Goal: Task Accomplishment & Management: Use online tool/utility

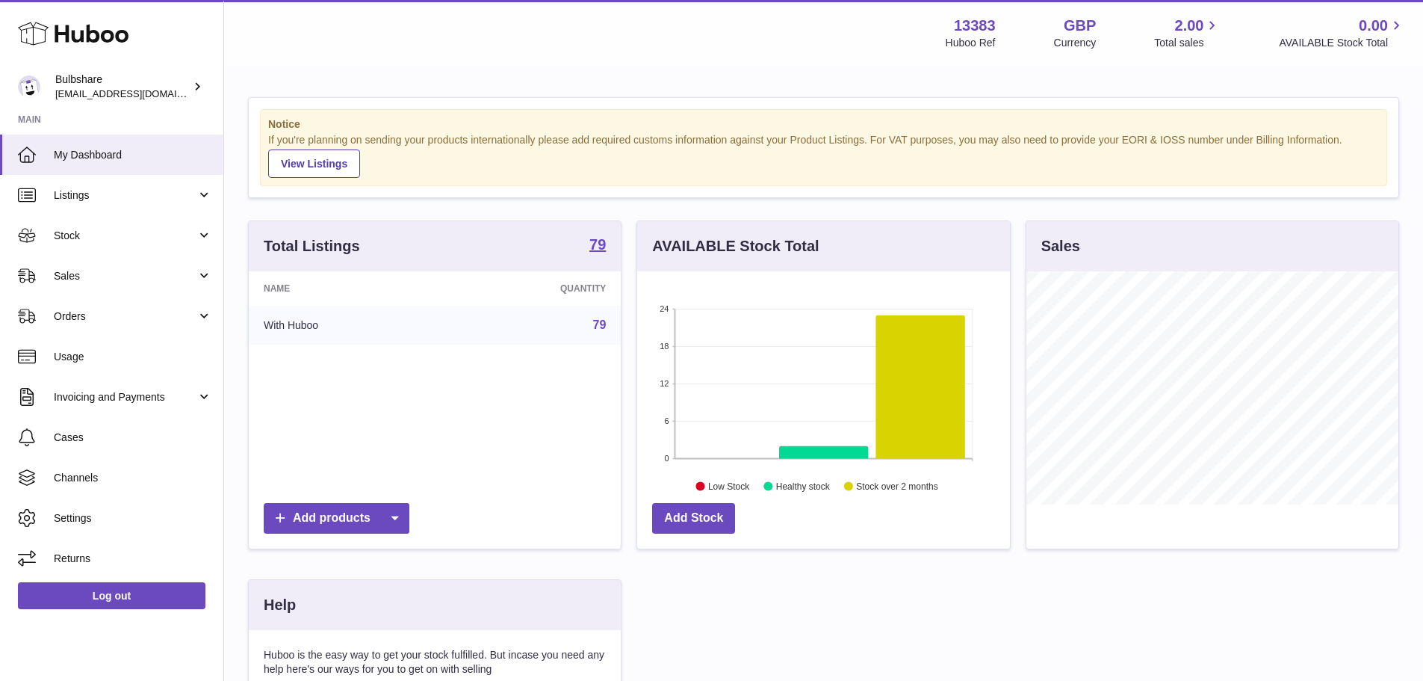
scroll to position [233, 373]
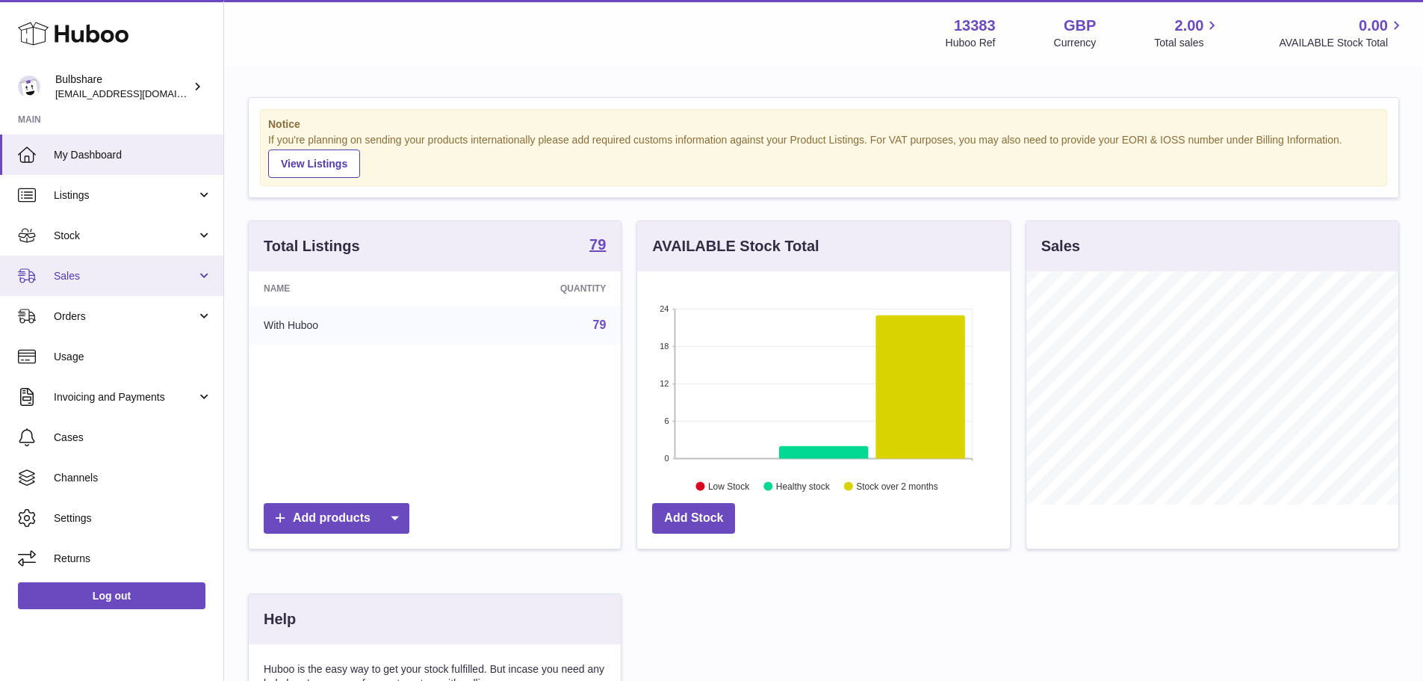
click at [89, 283] on link "Sales" at bounding box center [111, 276] width 223 height 40
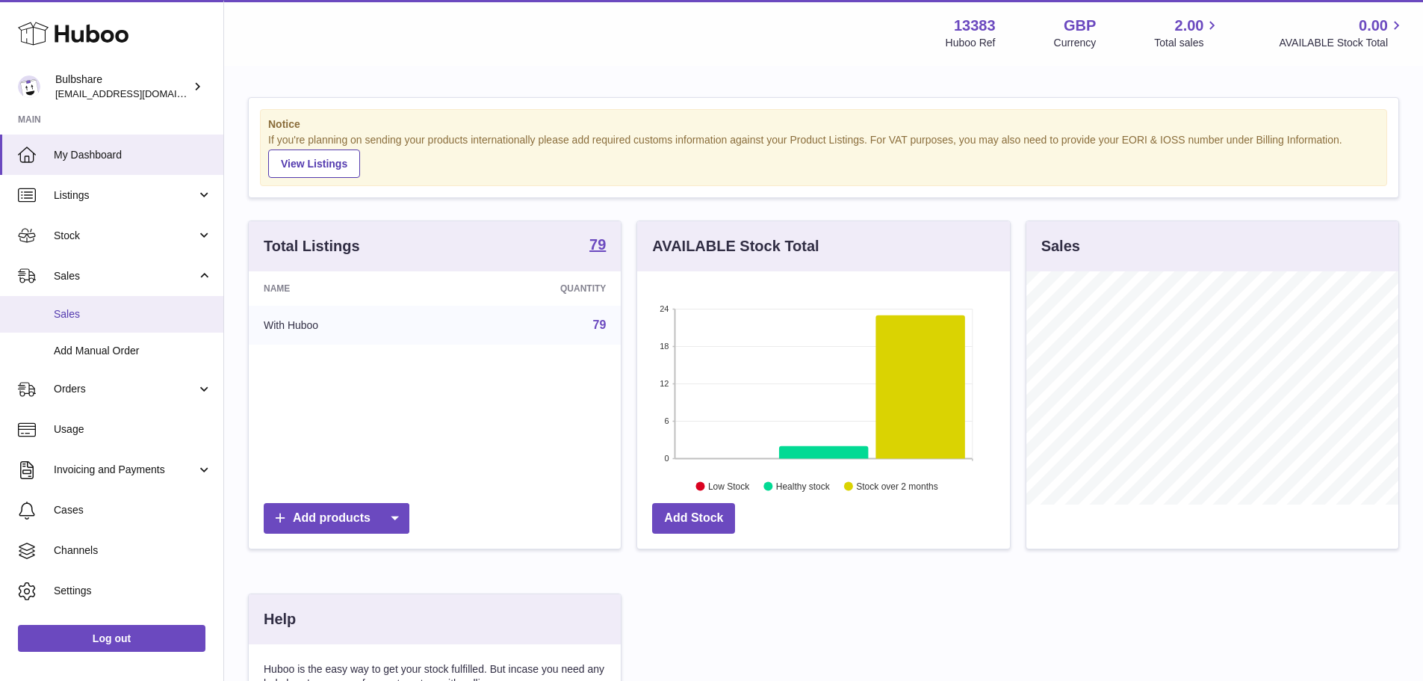
click at [75, 323] on link "Sales" at bounding box center [111, 314] width 223 height 37
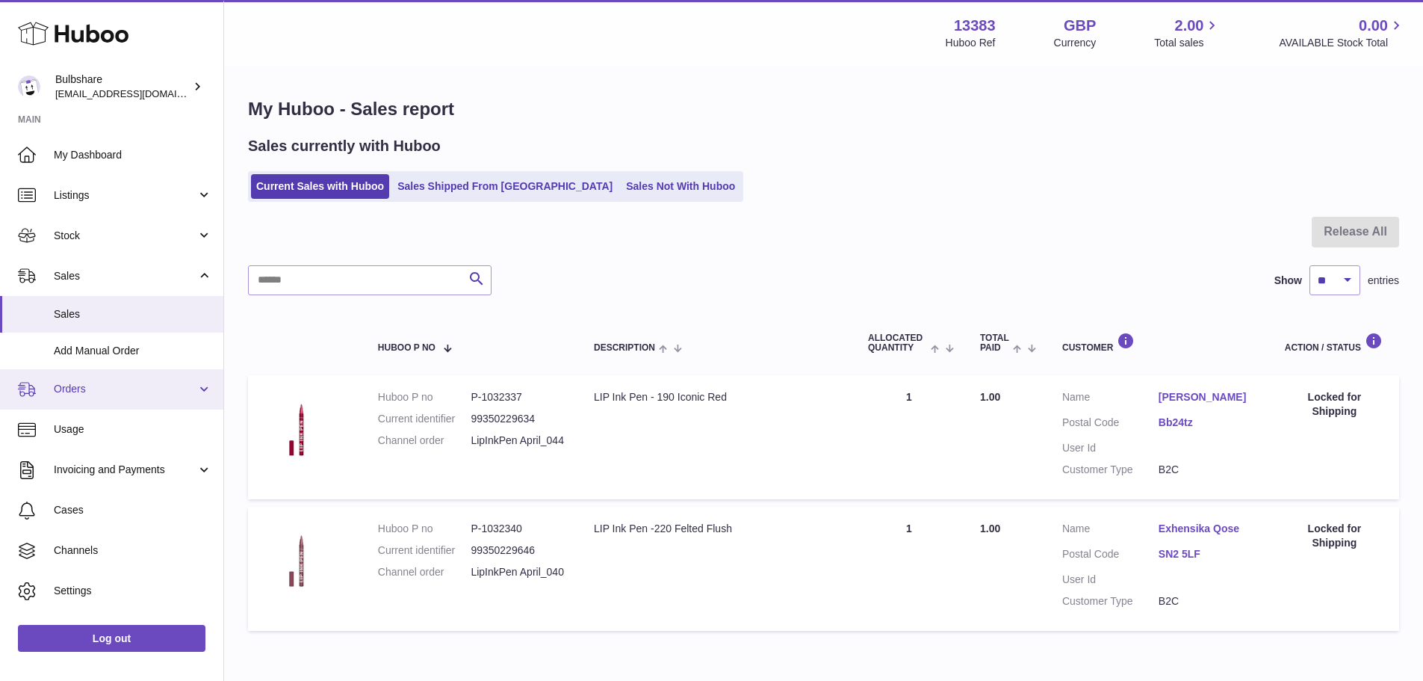
click at [85, 386] on span "Orders" at bounding box center [125, 389] width 143 height 14
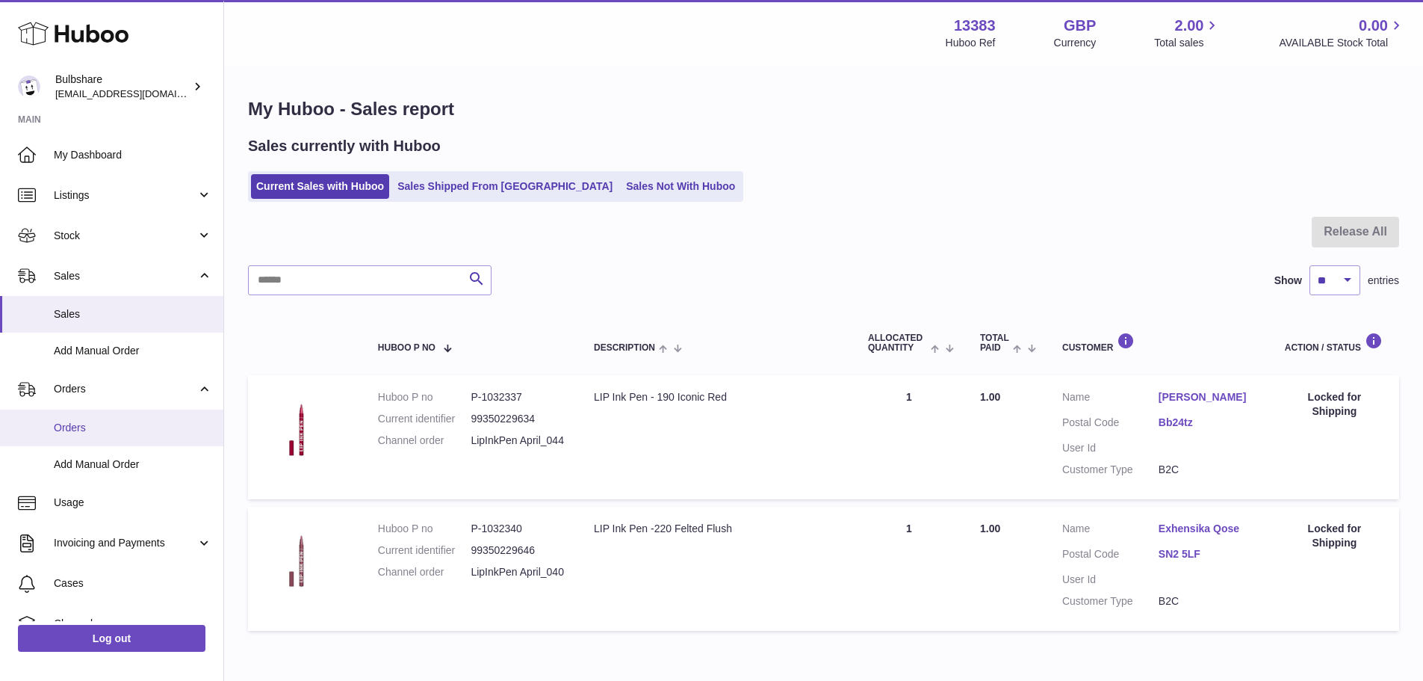
click at [78, 429] on span "Orders" at bounding box center [133, 428] width 158 height 14
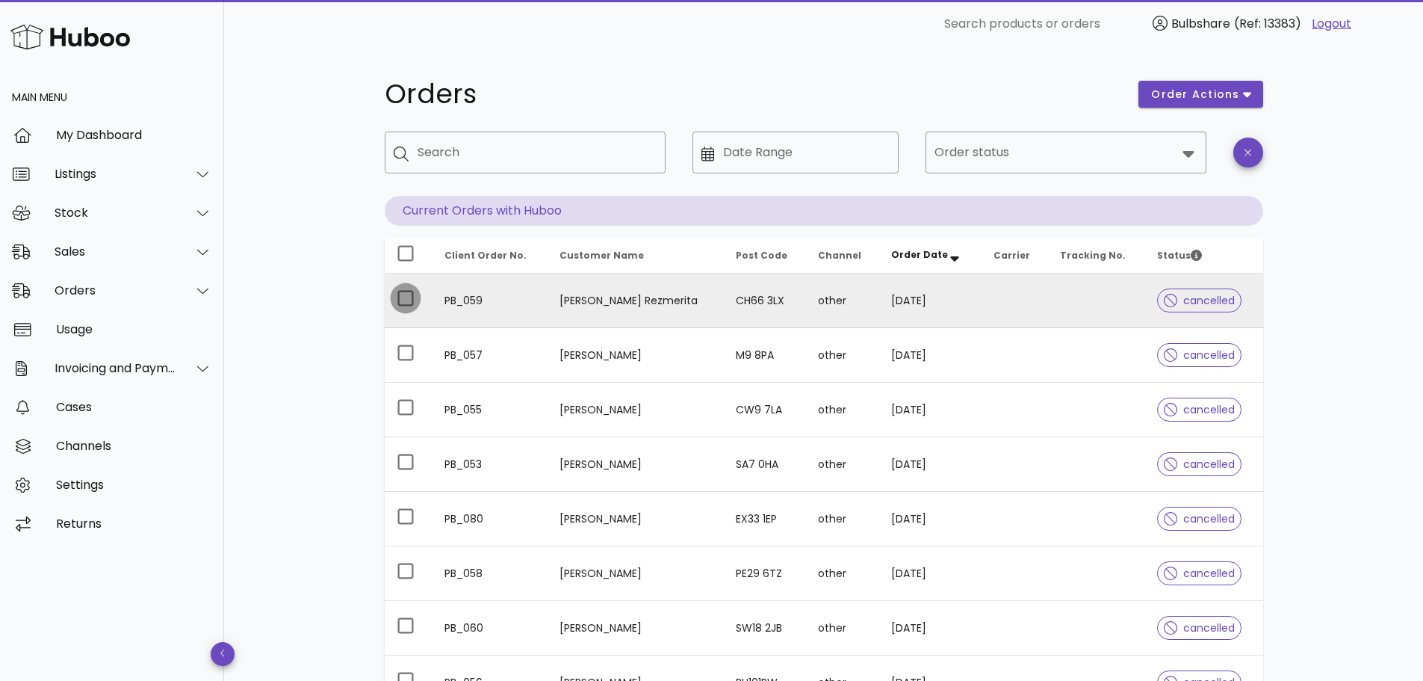
click at [400, 297] on div at bounding box center [405, 297] width 25 height 25
click at [1192, 303] on span "cancelled" at bounding box center [1199, 300] width 71 height 10
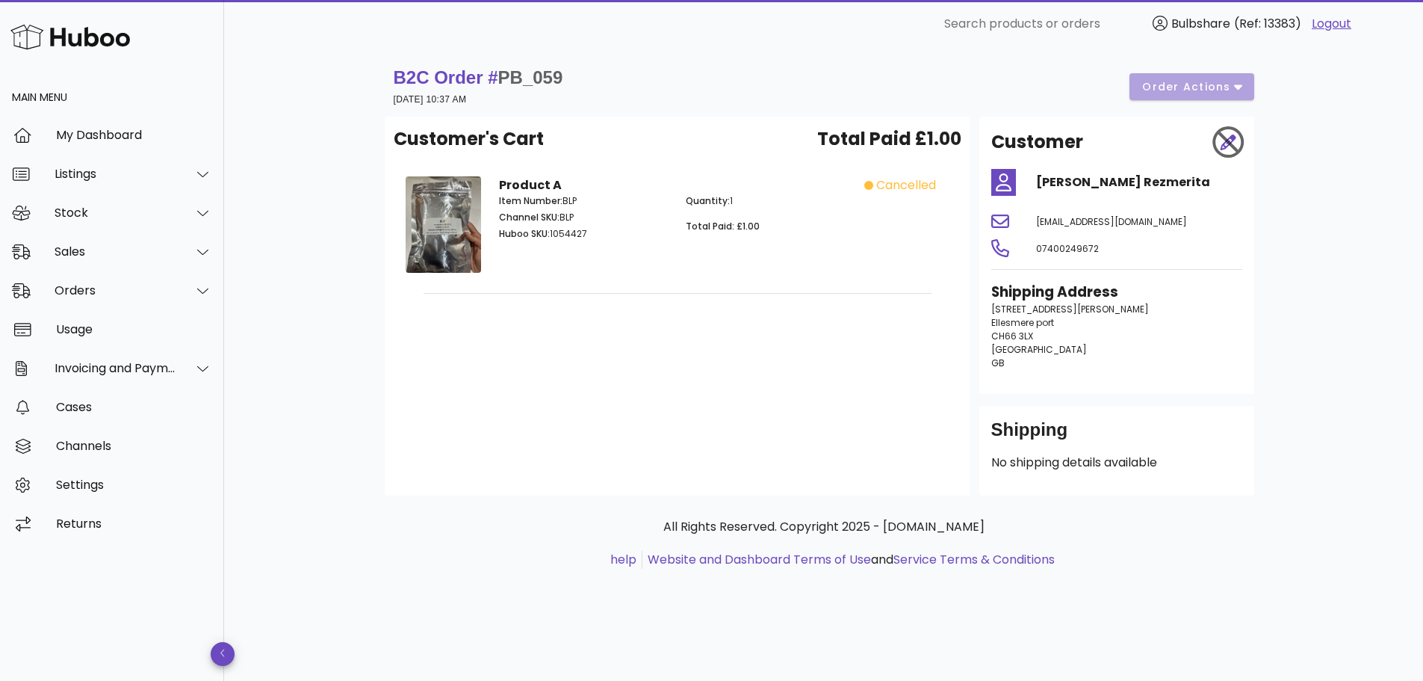
click at [1243, 82] on div "B2C Order # PB_059 21 August 2025 at 10:37 AM order actions" at bounding box center [824, 87] width 861 height 42
click at [80, 209] on div "Stock" at bounding box center [116, 212] width 122 height 14
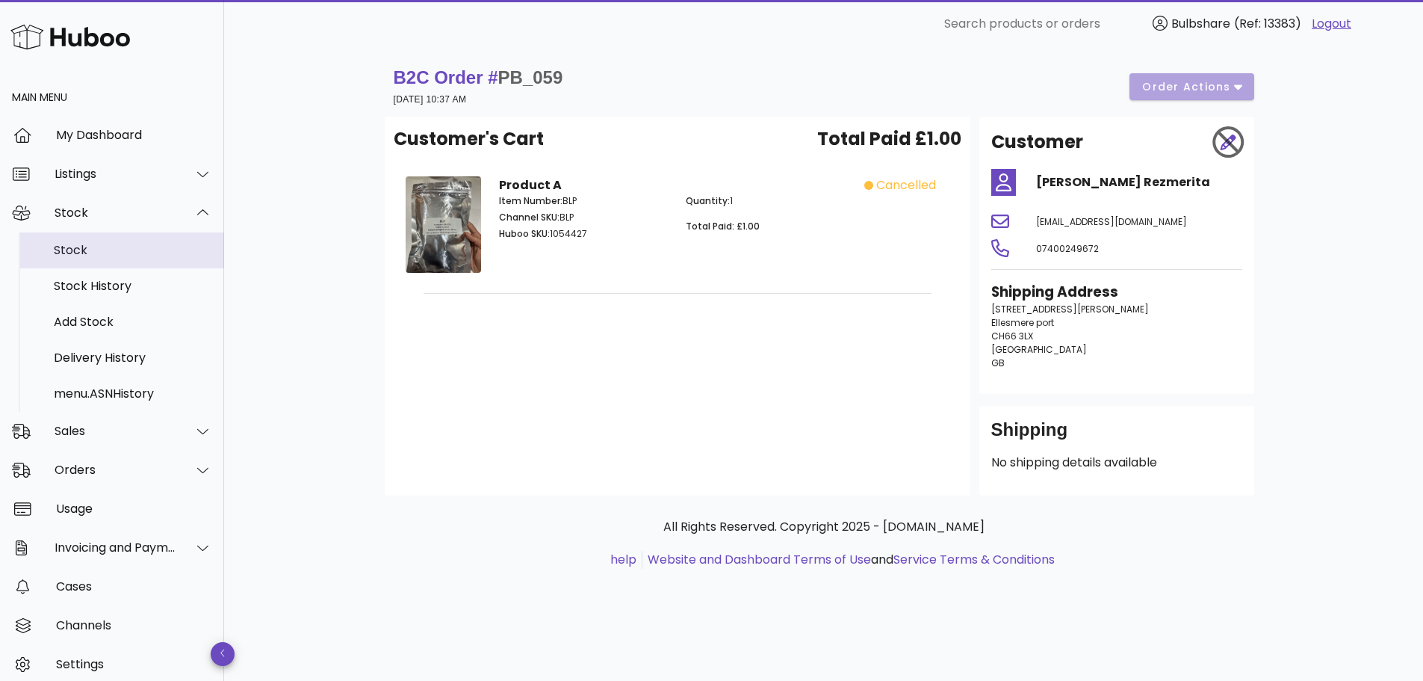
click at [73, 249] on div "Stock" at bounding box center [133, 250] width 158 height 14
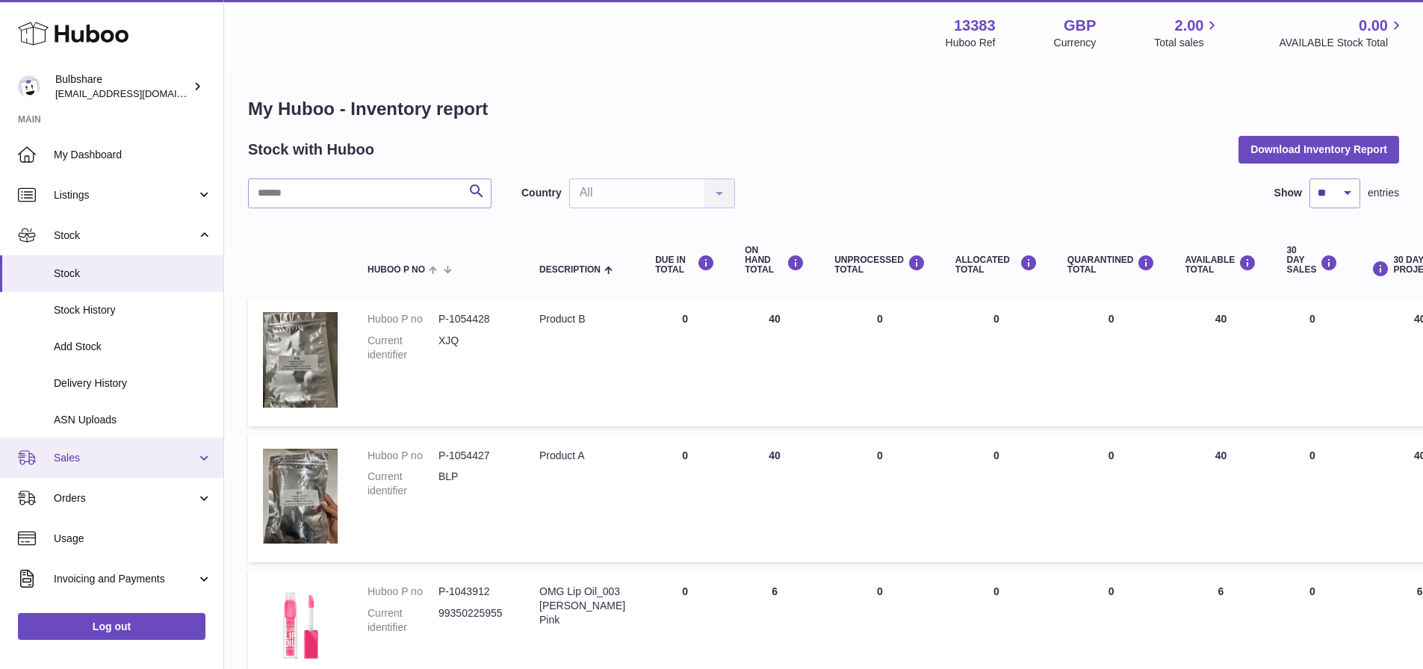
click at [75, 465] on span "Sales" at bounding box center [125, 458] width 143 height 14
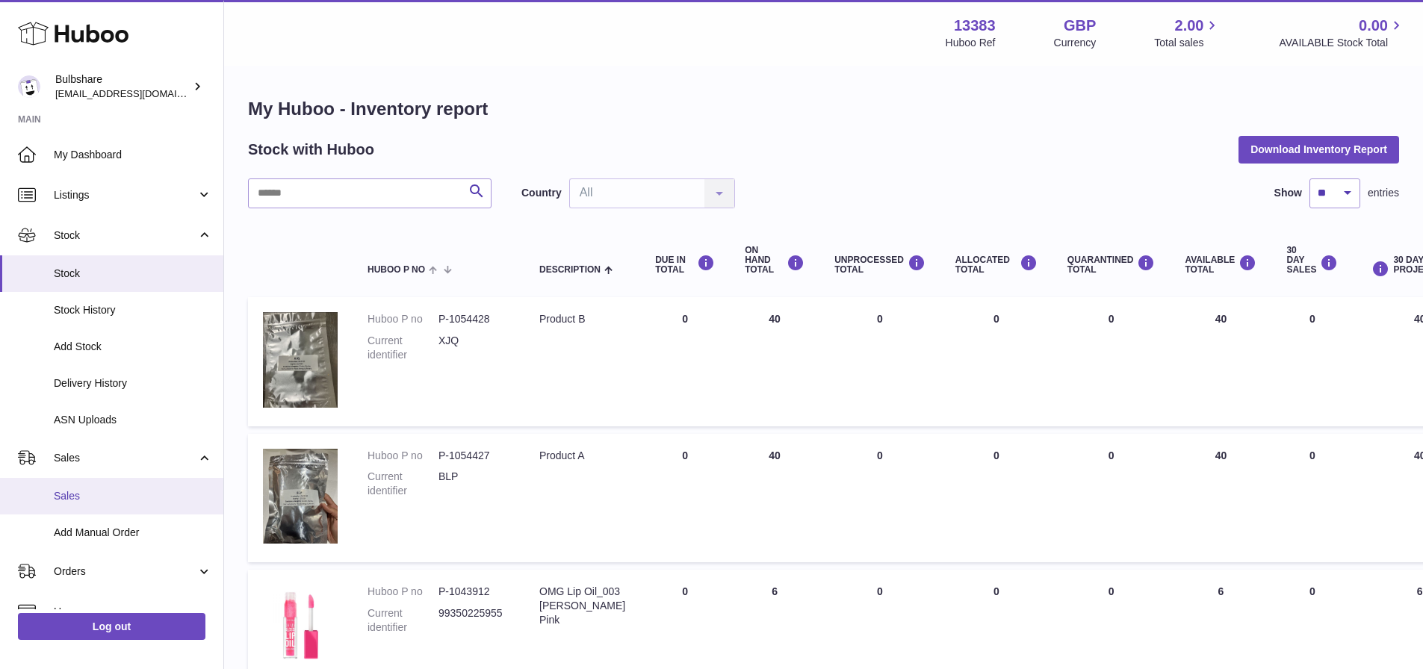
click at [69, 498] on span "Sales" at bounding box center [133, 496] width 158 height 14
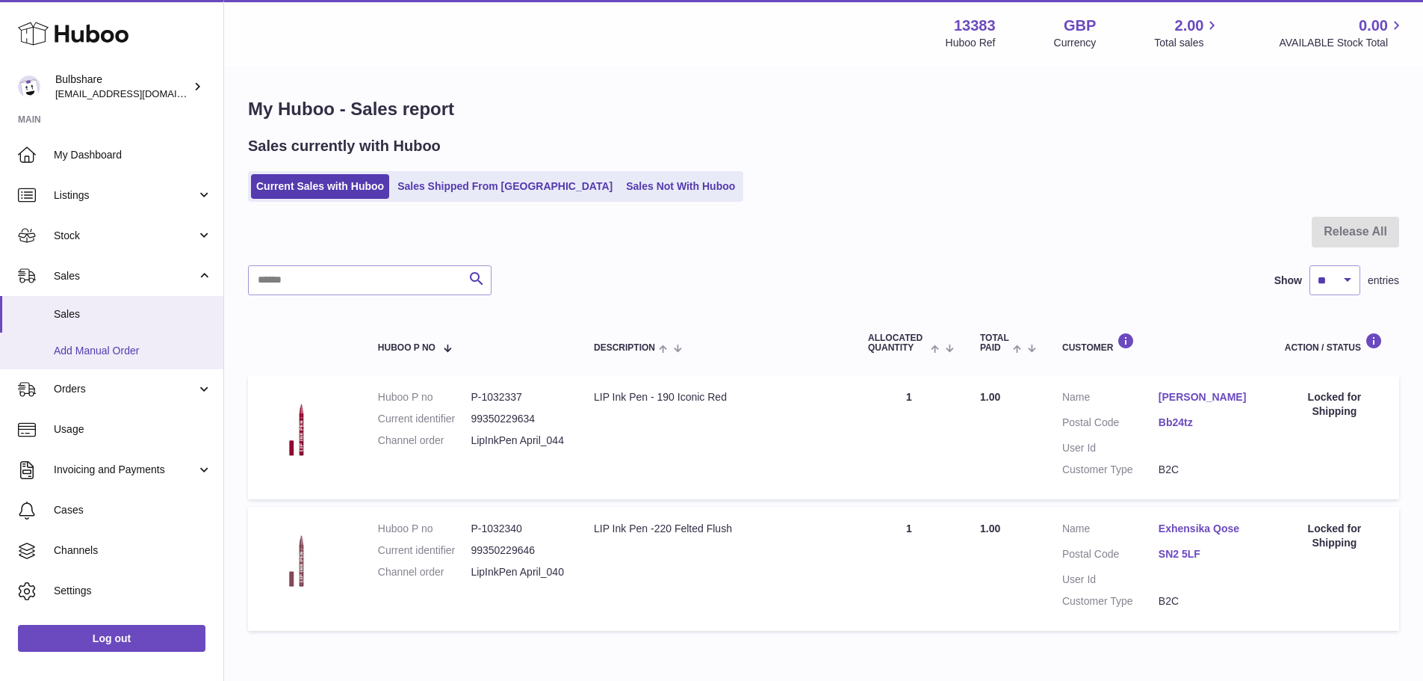
click at [84, 346] on span "Add Manual Order" at bounding box center [133, 351] width 158 height 14
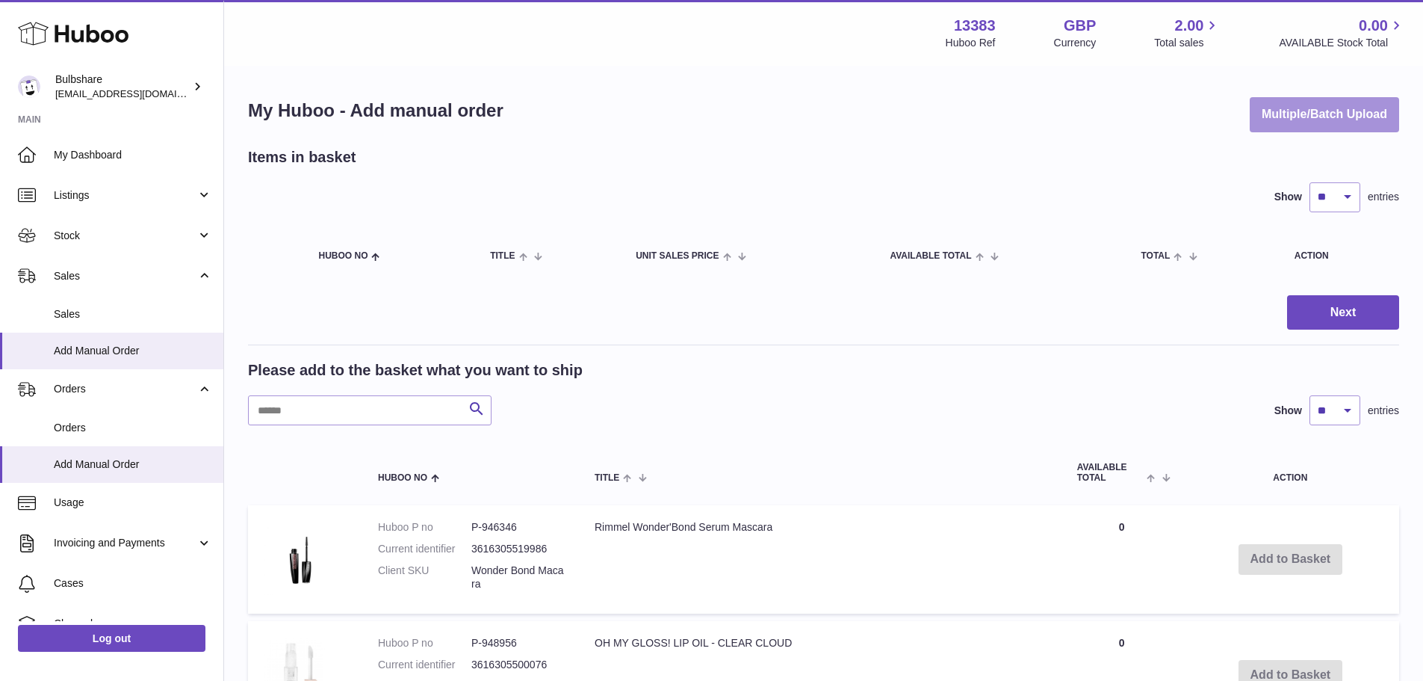
click at [1308, 106] on button "Multiple/Batch Upload" at bounding box center [1324, 114] width 149 height 35
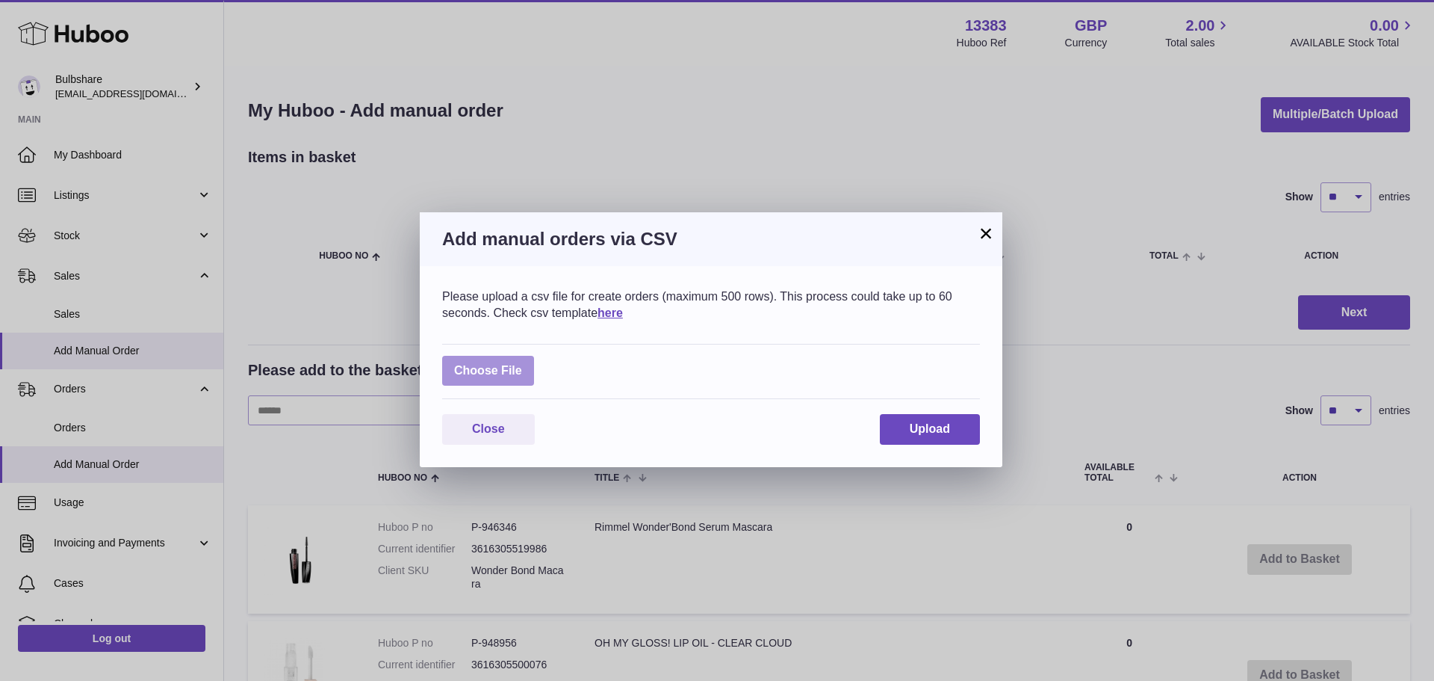
click at [505, 366] on label at bounding box center [488, 371] width 92 height 31
click at [522, 364] on input "file" at bounding box center [522, 363] width 1 height 1
type input "**********"
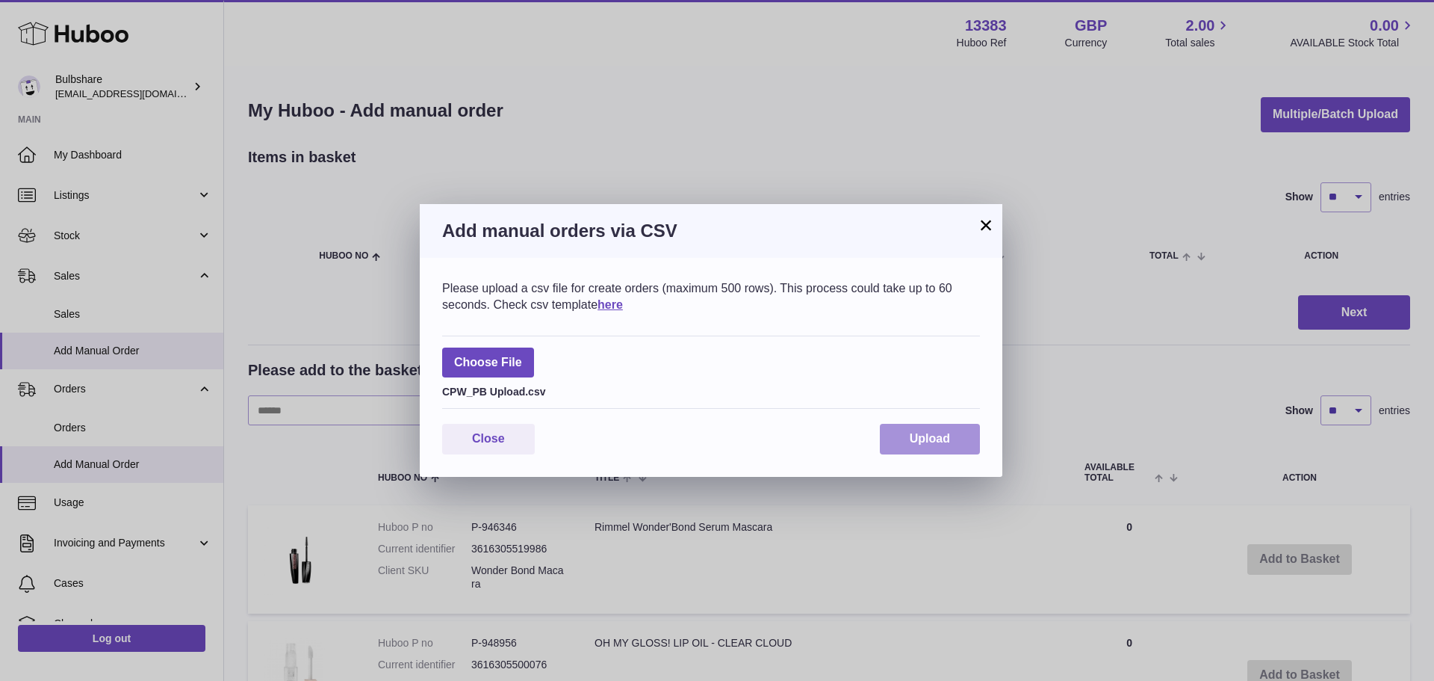
click at [914, 438] on span "Upload" at bounding box center [930, 438] width 40 height 13
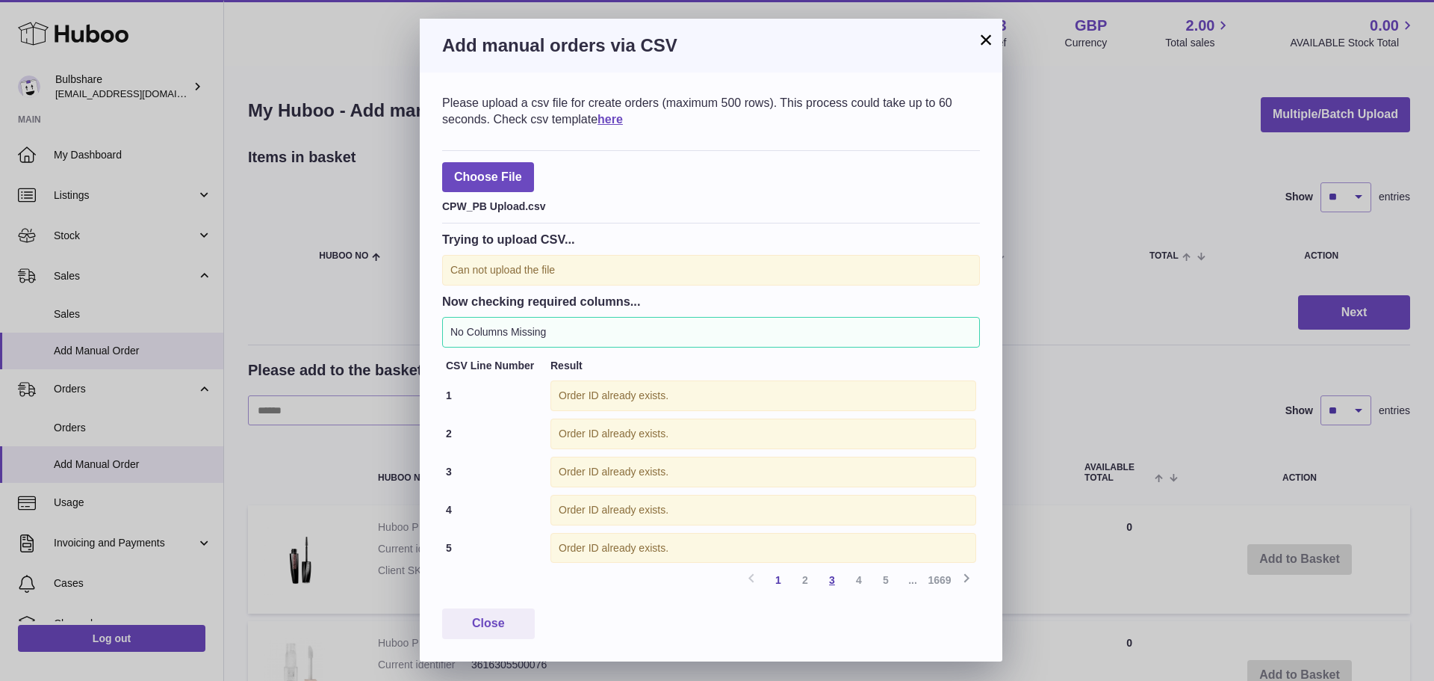
click at [834, 584] on link "3" at bounding box center [832, 579] width 27 height 27
click at [858, 578] on link "4" at bounding box center [859, 579] width 27 height 27
click at [883, 580] on link "5" at bounding box center [886, 579] width 27 height 27
click at [498, 621] on span "Close" at bounding box center [488, 622] width 33 height 13
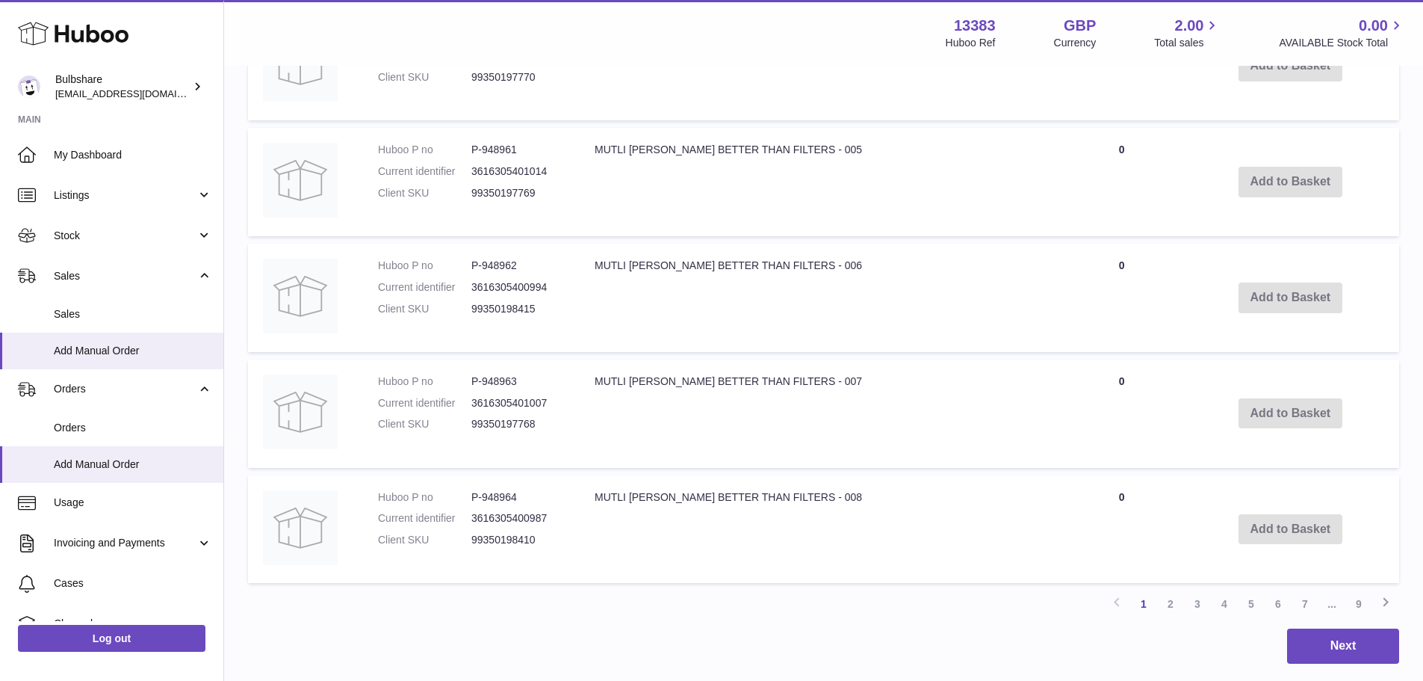
scroll to position [1121, 0]
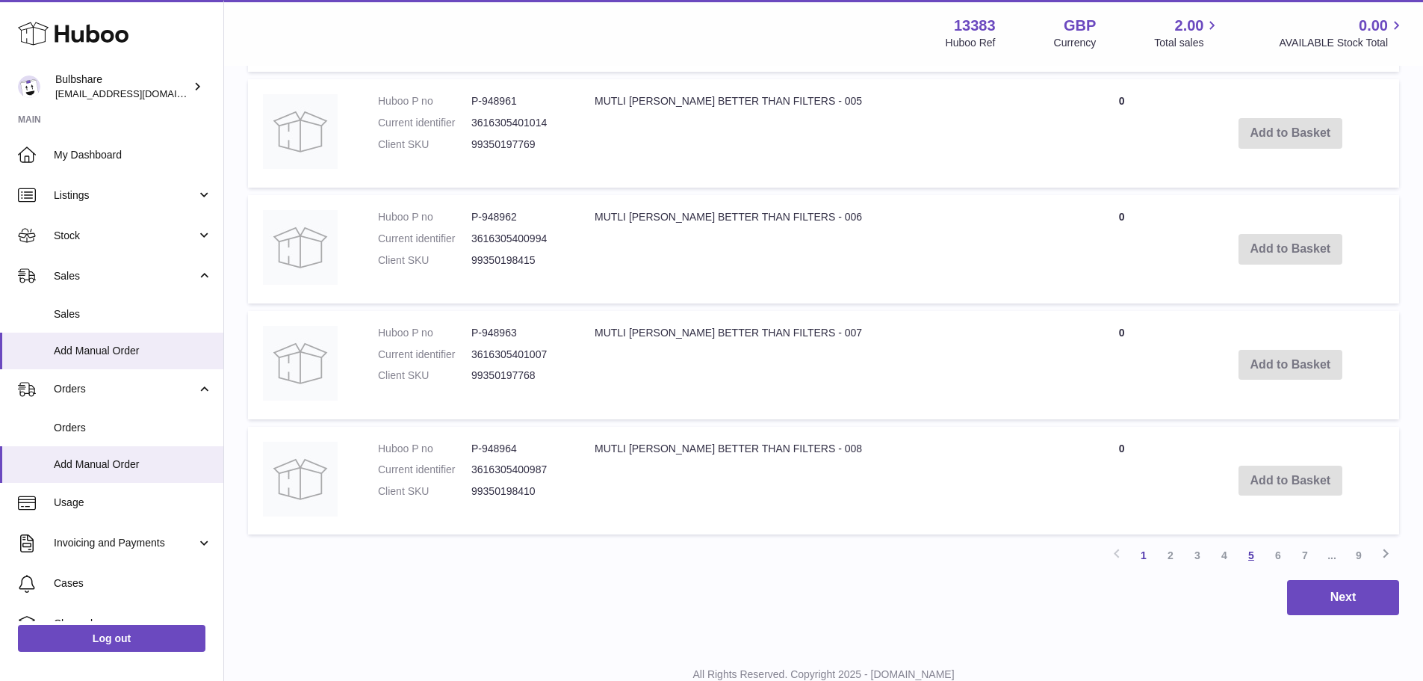
click at [1252, 556] on link "5" at bounding box center [1251, 555] width 27 height 27
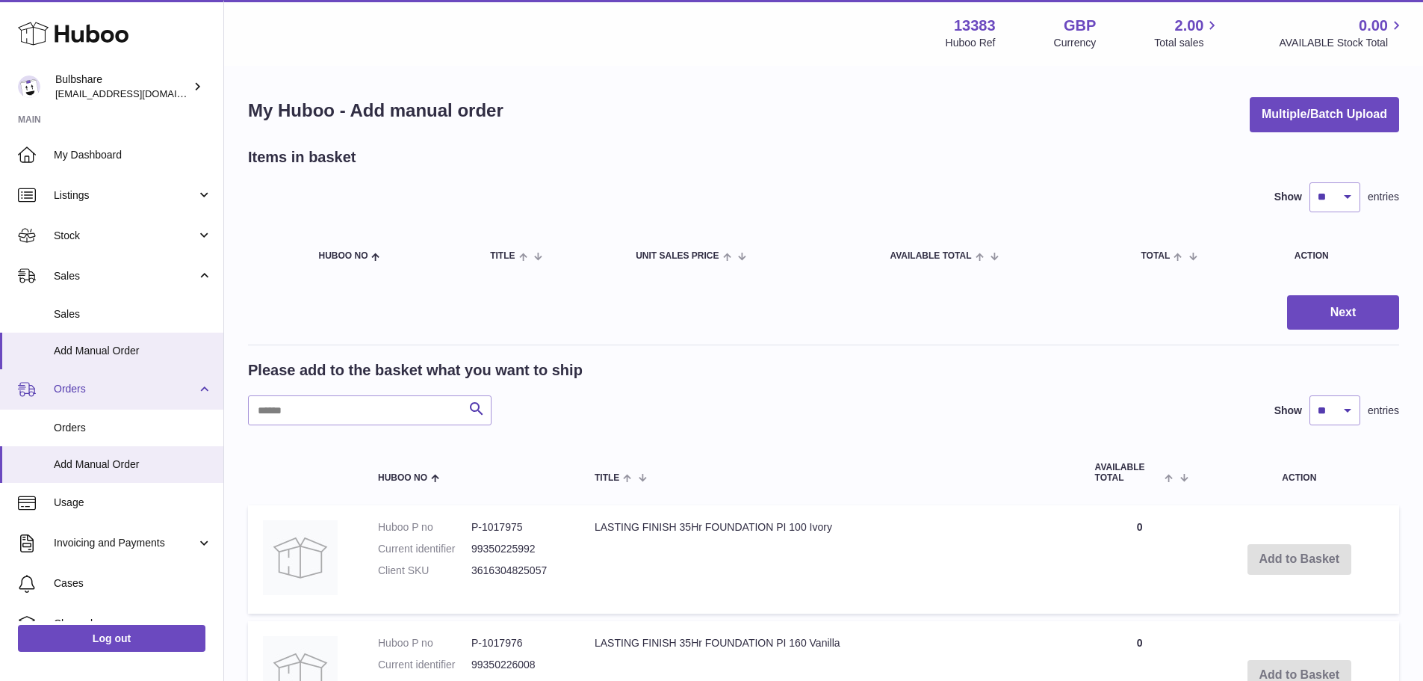
click at [73, 389] on span "Orders" at bounding box center [125, 389] width 143 height 14
click at [72, 424] on span "Orders" at bounding box center [133, 428] width 158 height 14
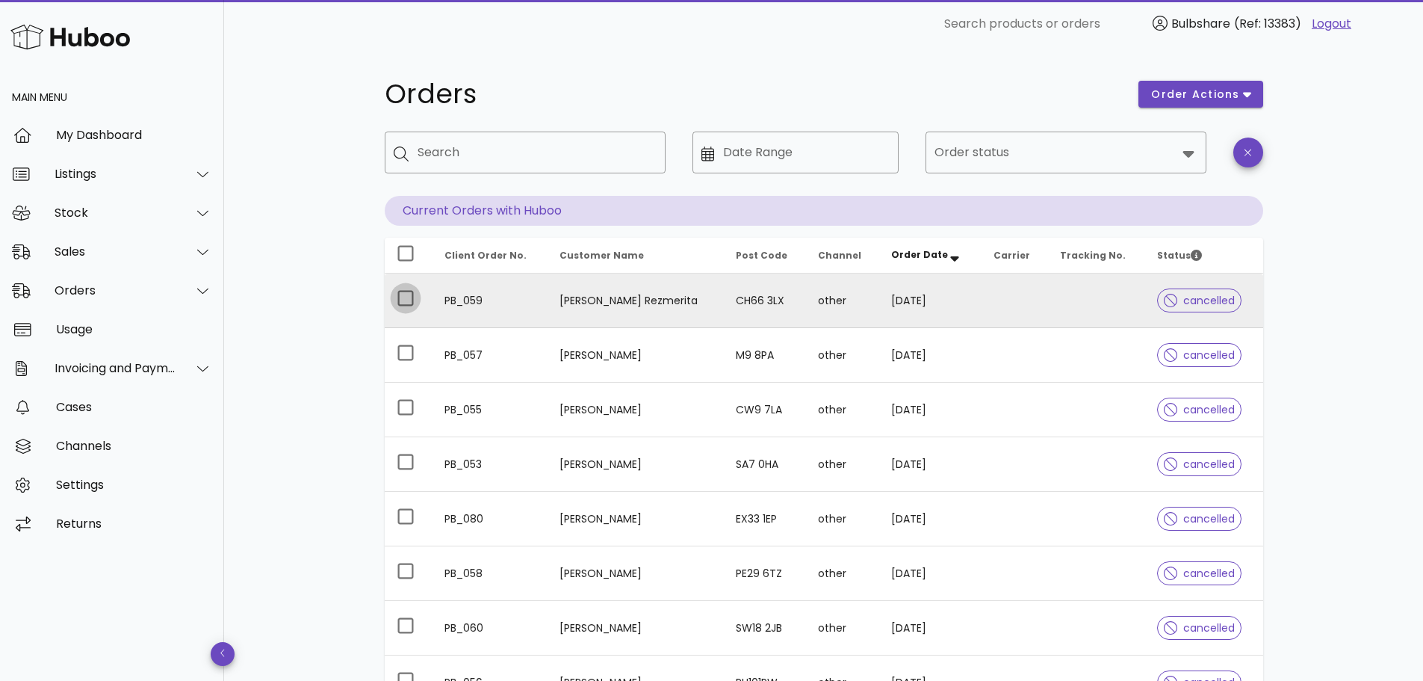
click at [404, 300] on div at bounding box center [405, 297] width 25 height 25
click at [1247, 97] on icon "button" at bounding box center [1247, 95] width 8 height 5
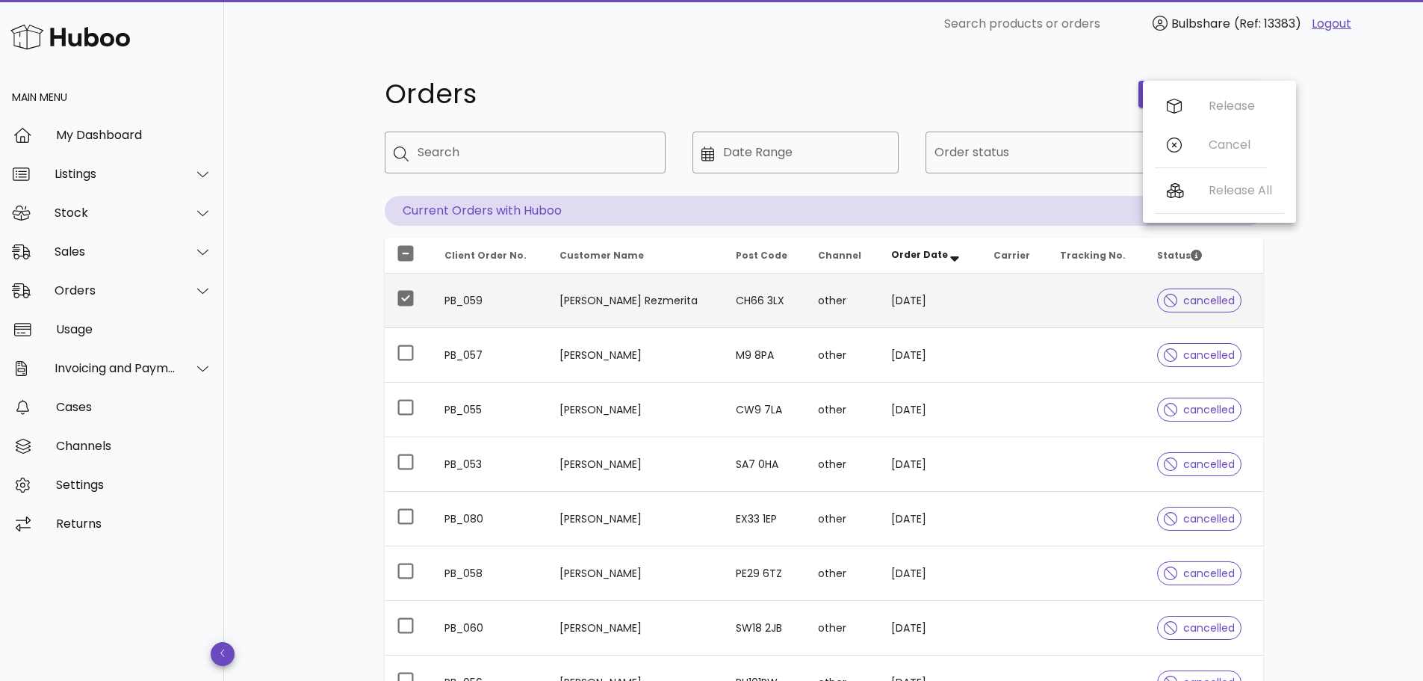
click at [1301, 236] on div "Orders order actions ​ Search ​ Date Range ​ Order status Current Orders with H…" at bounding box center [823, 515] width 1199 height 935
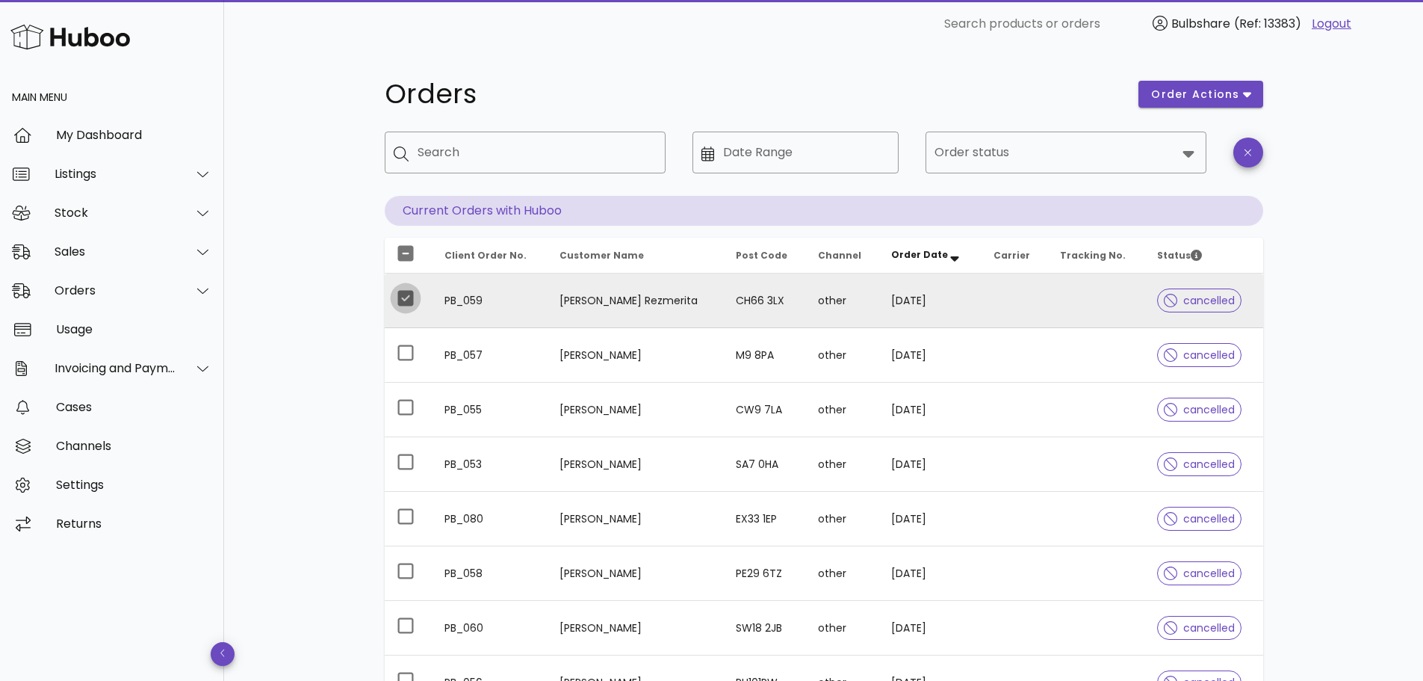
click at [403, 300] on div at bounding box center [405, 297] width 25 height 25
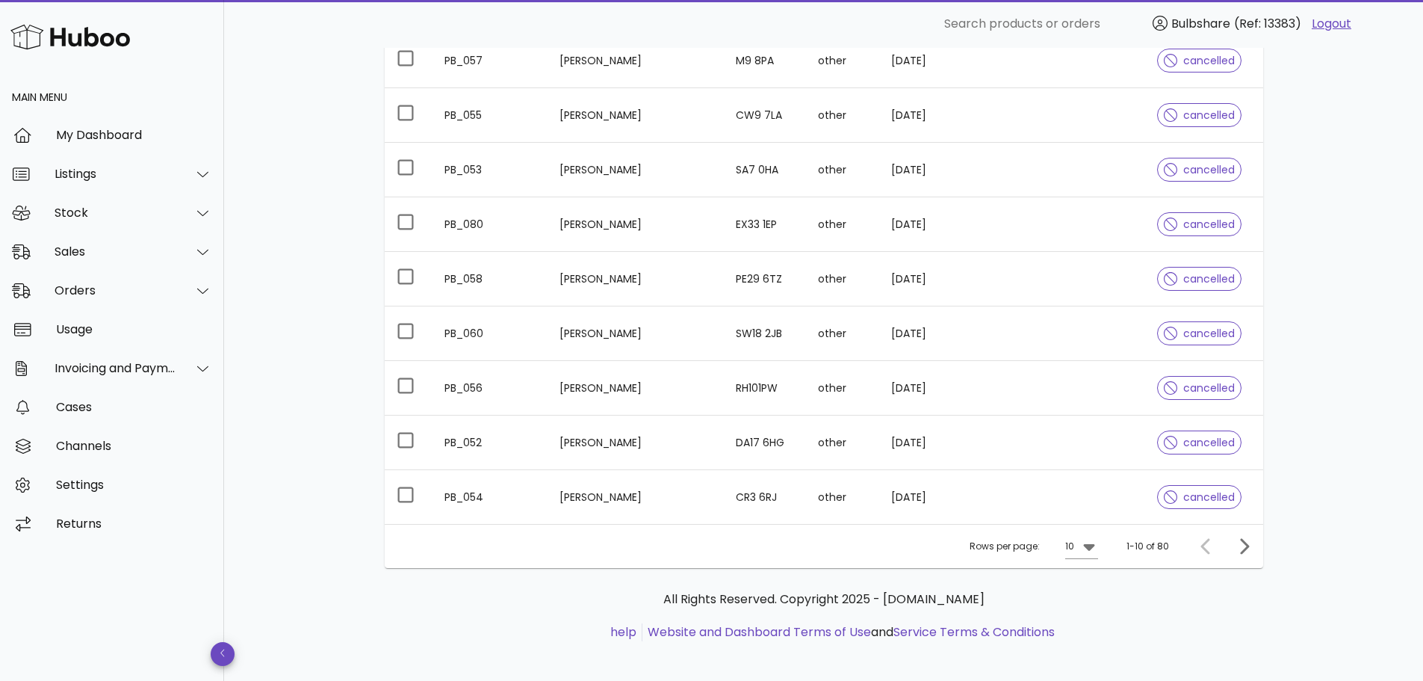
scroll to position [303, 0]
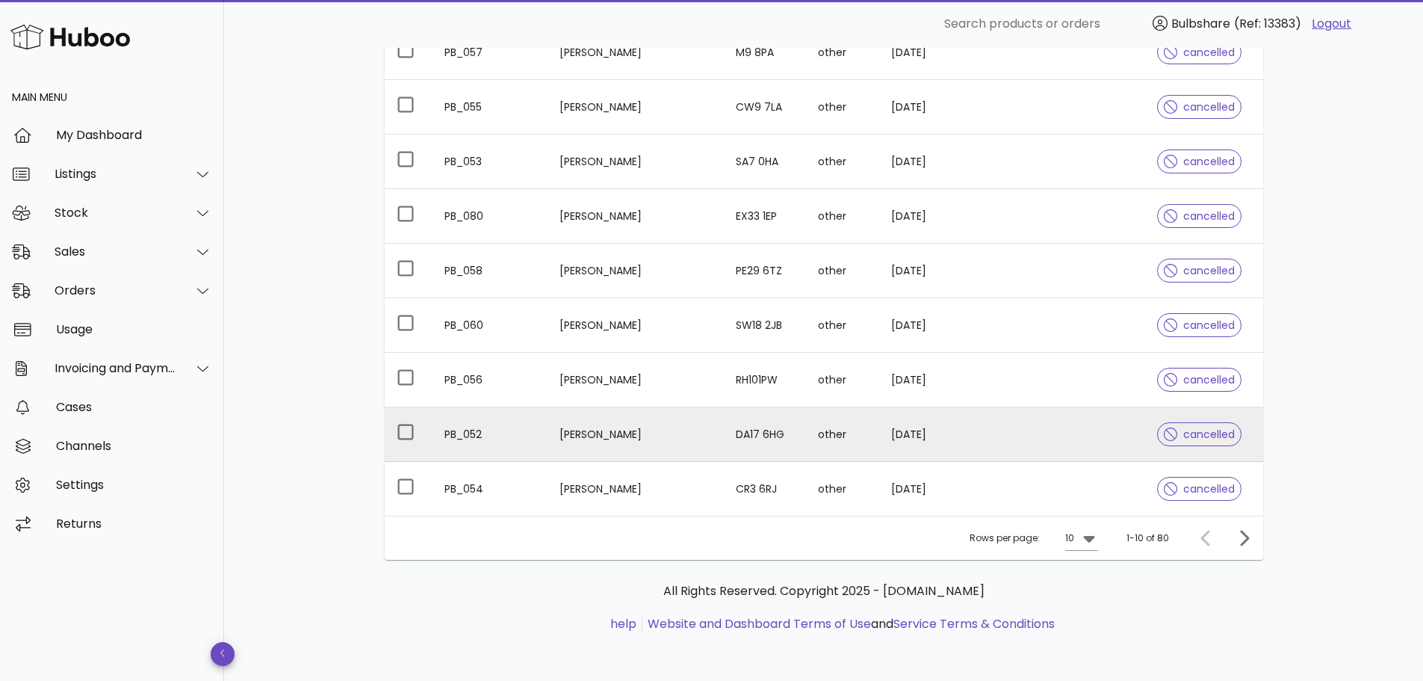
click at [632, 435] on td "[PERSON_NAME]" at bounding box center [636, 434] width 176 height 55
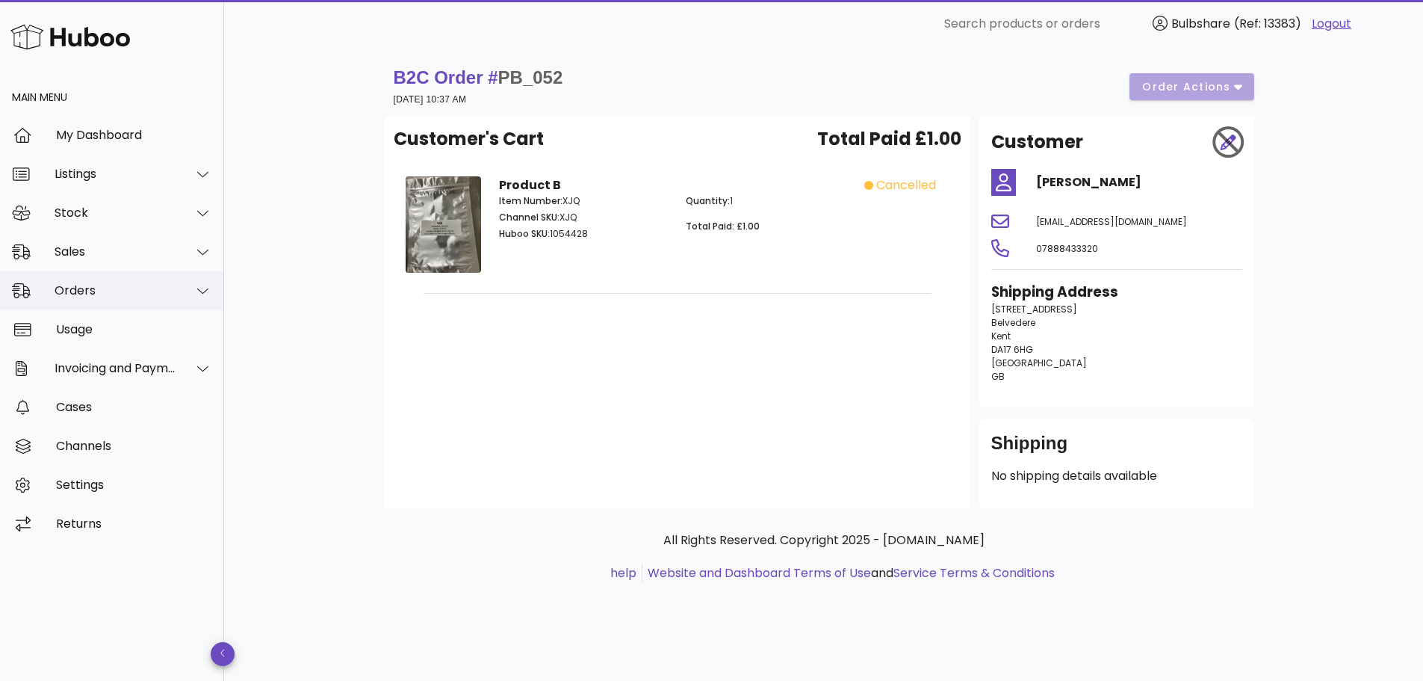
click at [193, 288] on div at bounding box center [194, 290] width 36 height 37
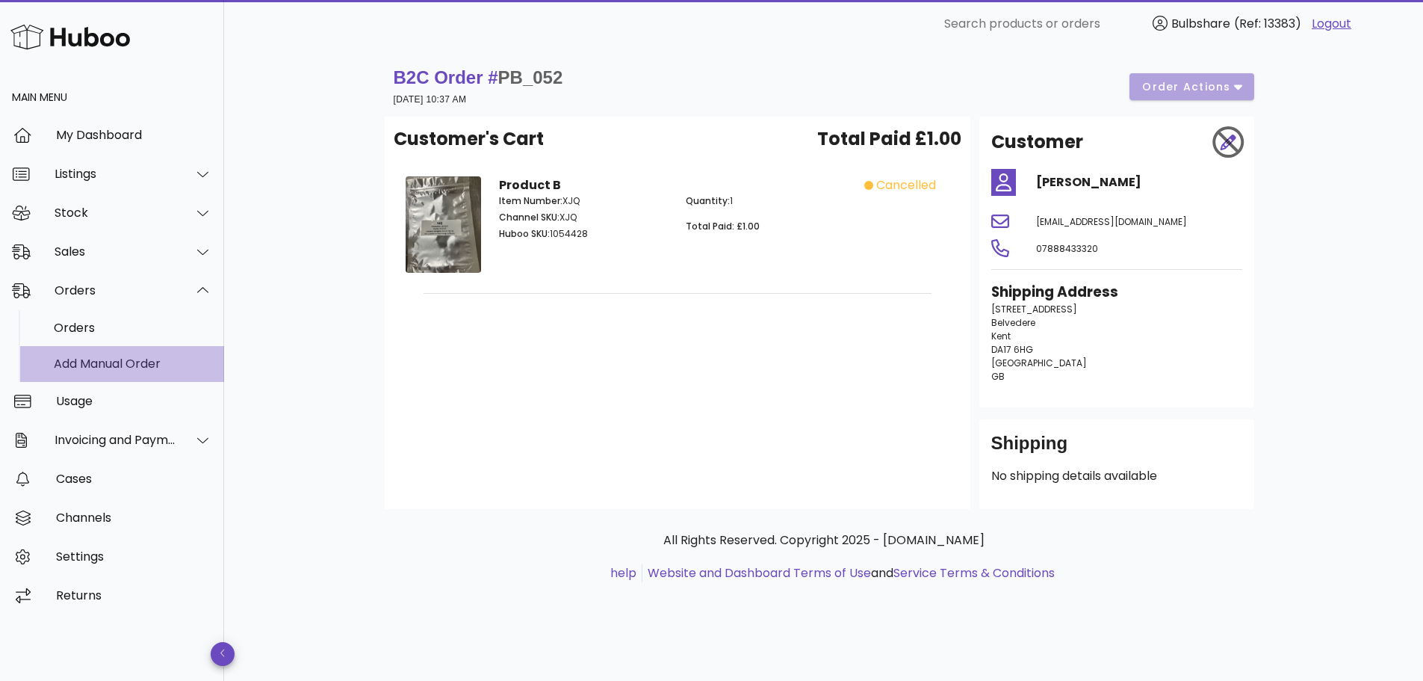
click at [124, 362] on div "Add Manual Order" at bounding box center [133, 363] width 158 height 14
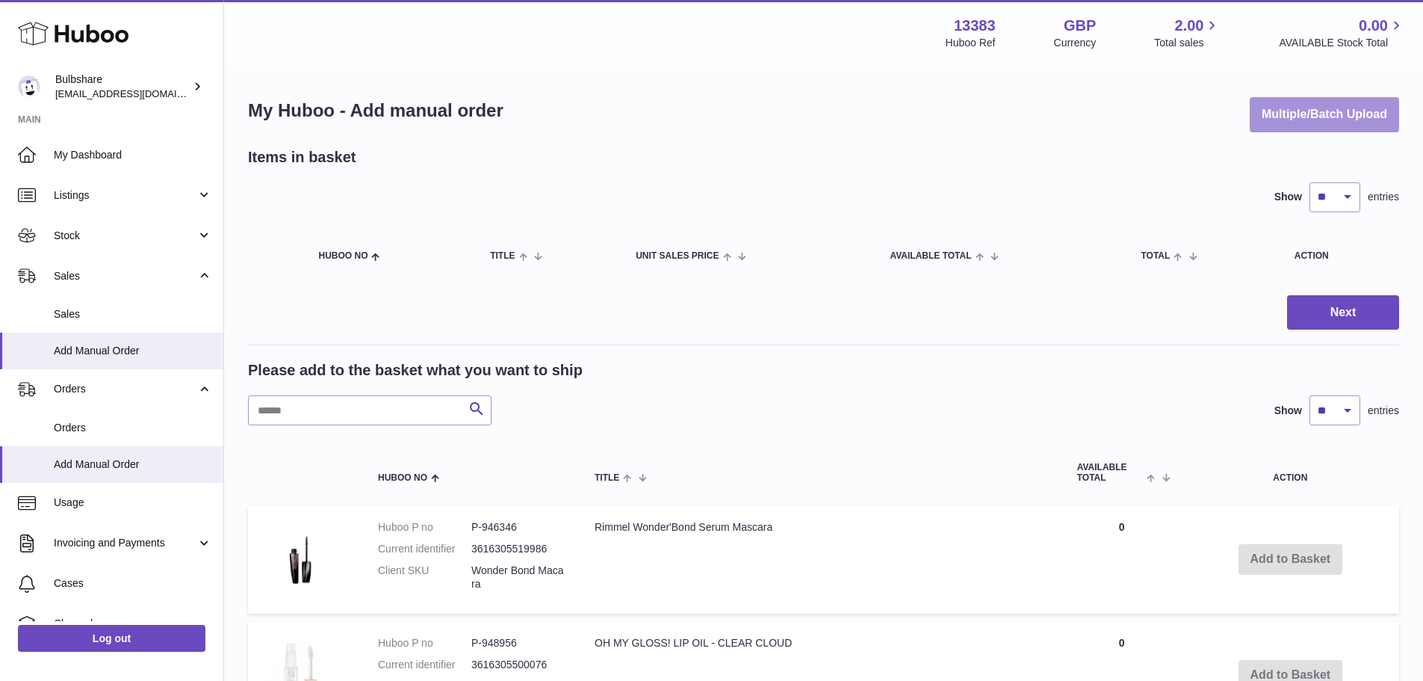
click at [1275, 120] on button "Multiple/Batch Upload" at bounding box center [1324, 114] width 149 height 35
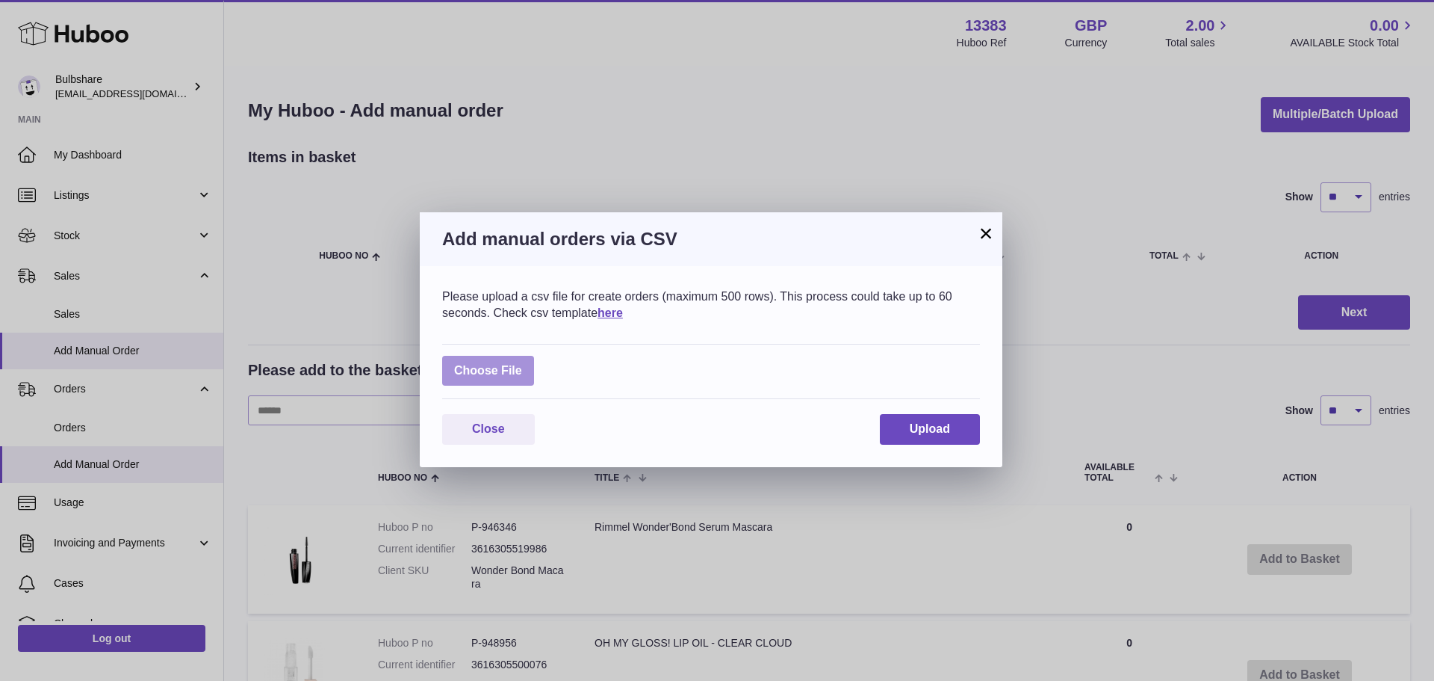
click at [472, 360] on label at bounding box center [488, 371] width 92 height 31
click at [522, 363] on input "file" at bounding box center [522, 363] width 1 height 1
type input "**********"
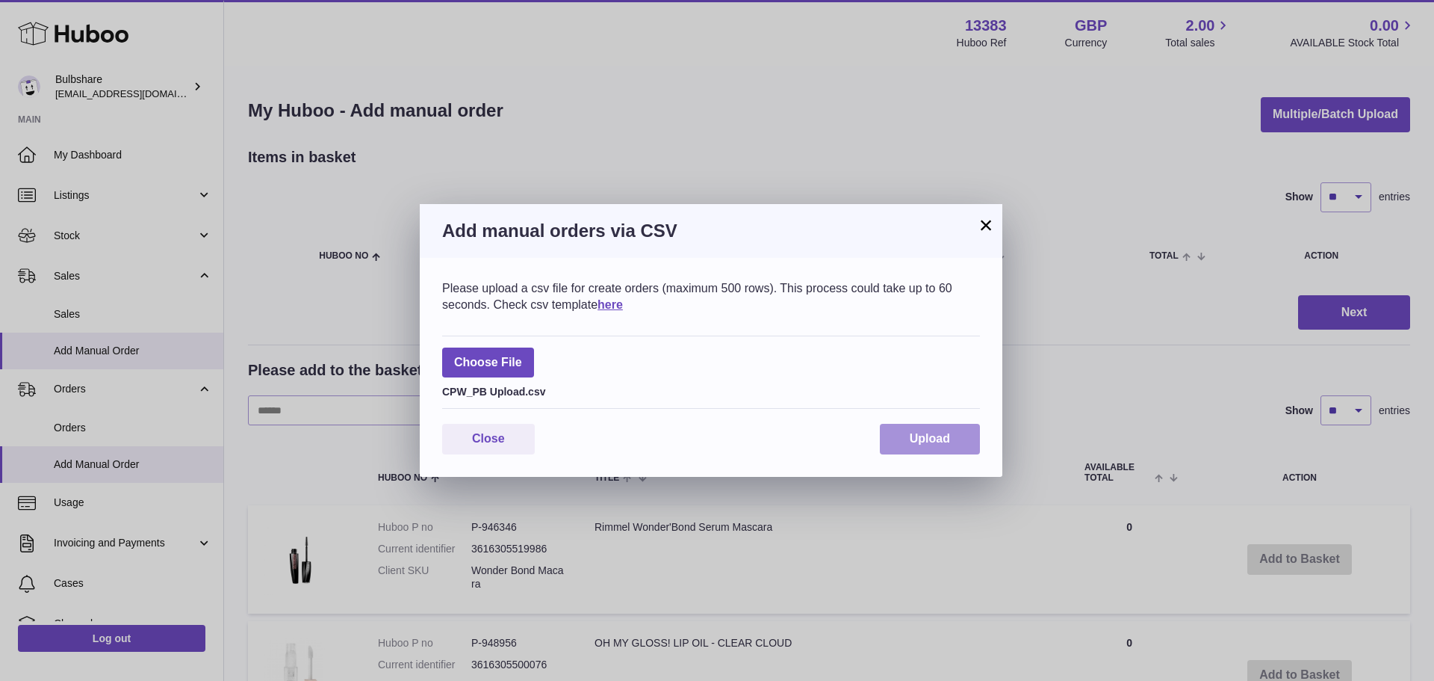
click at [912, 439] on span "Upload" at bounding box center [930, 438] width 40 height 13
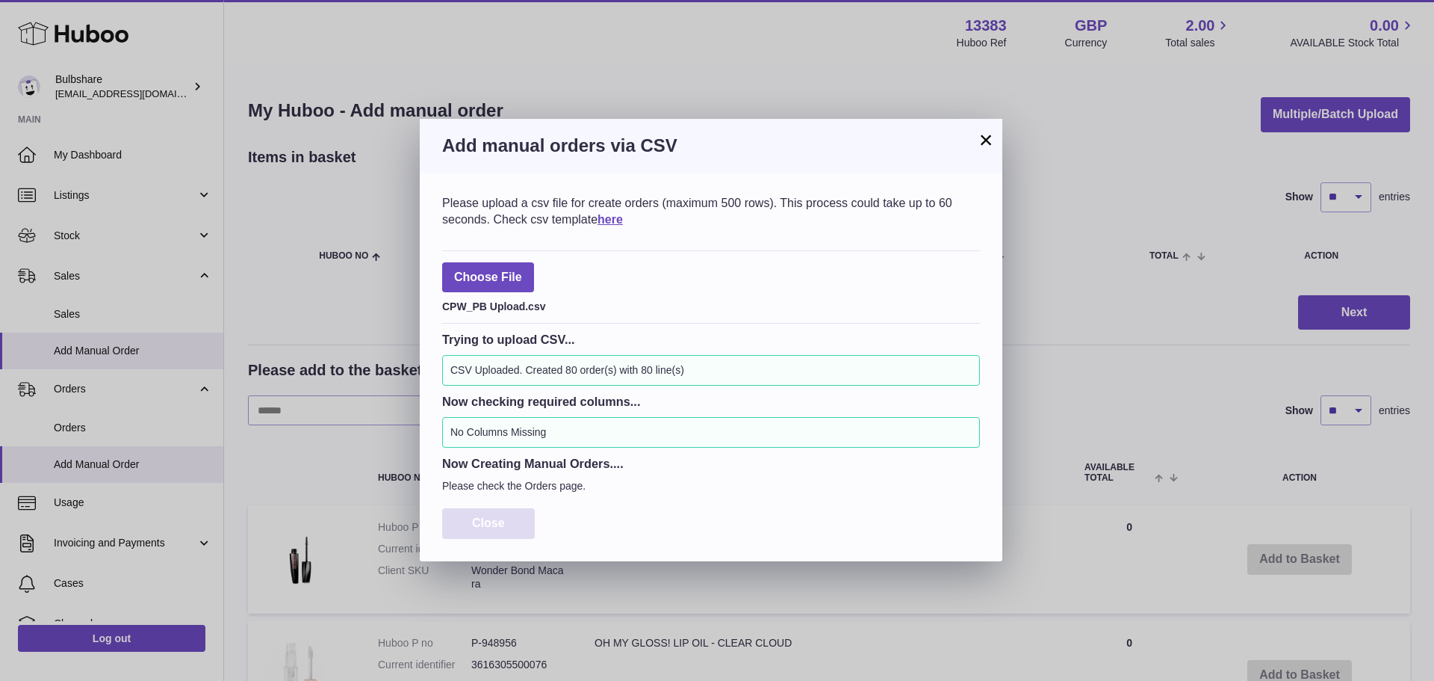
click at [489, 528] on span "Close" at bounding box center [488, 522] width 33 height 13
